Goal: Task Accomplishment & Management: Use online tool/utility

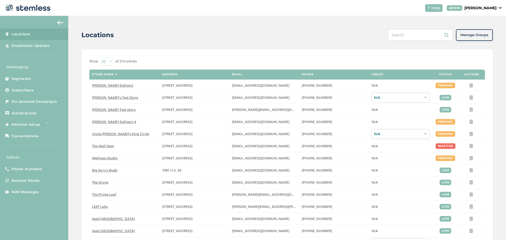
click at [487, 3] on header "Help ADMIN [PERSON_NAME]" at bounding box center [253, 8] width 506 height 16
click at [487, 4] on div "Help ADMIN [PERSON_NAME]" at bounding box center [461, 8] width 81 height 8
click at [490, 7] on p "[PERSON_NAME]" at bounding box center [480, 8] width 32 height 6
click at [481, 38] on span "Impersonate" at bounding box center [483, 37] width 26 height 5
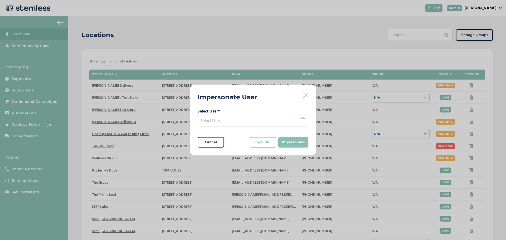
click at [242, 121] on div "Select User" at bounding box center [253, 121] width 111 height 12
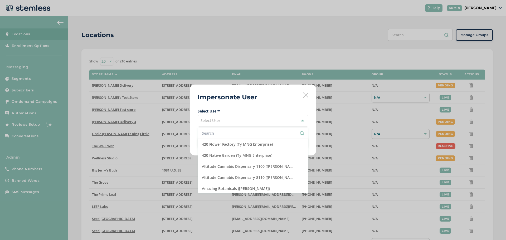
click at [221, 134] on input "text" at bounding box center [253, 133] width 102 height 6
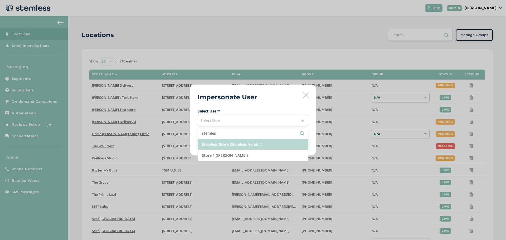
type input "stemles"
drag, startPoint x: 223, startPoint y: 142, endPoint x: 259, endPoint y: 146, distance: 36.0
click at [224, 142] on li "Stemless Store (Stemless Vendor)" at bounding box center [253, 144] width 110 height 11
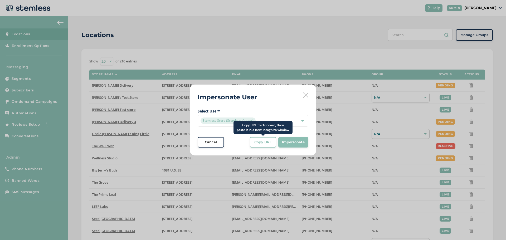
click at [265, 142] on span "Copy URL" at bounding box center [262, 142] width 17 height 5
